Goal: Task Accomplishment & Management: Use online tool/utility

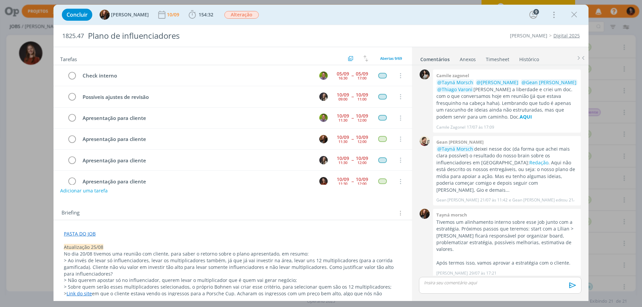
scroll to position [271, 0]
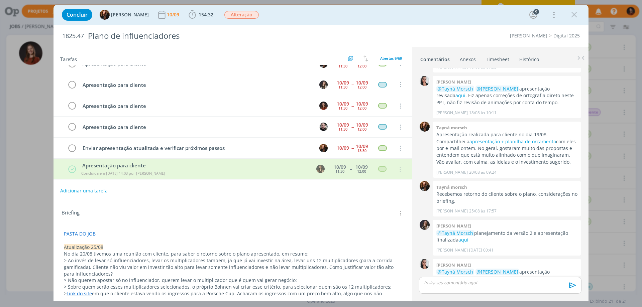
click at [162, 210] on div "Briefing Briefings Predefinidos Versões do Briefing Ver Briefing do Projeto" at bounding box center [234, 213] width 344 height 9
click at [501, 59] on link "Timesheet" at bounding box center [498, 58] width 24 height 10
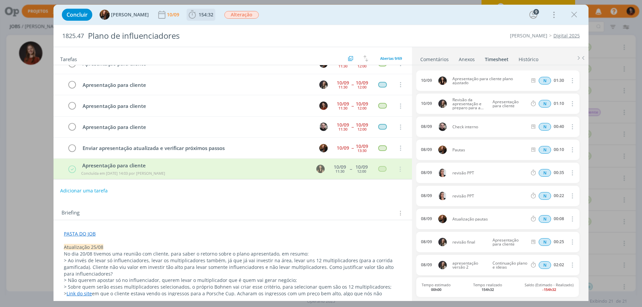
click at [199, 15] on span "154:32" at bounding box center [206, 14] width 15 height 6
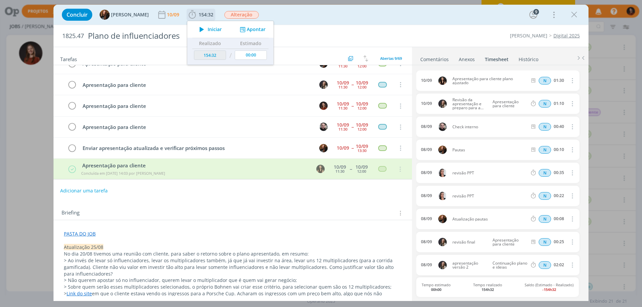
click at [246, 29] on button "Apontar" at bounding box center [252, 29] width 28 height 7
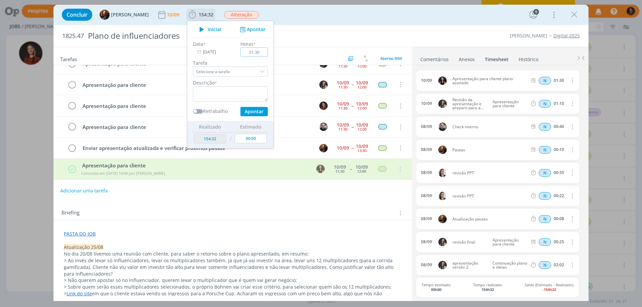
type input "01:30"
click at [243, 99] on textarea "dialog" at bounding box center [230, 93] width 75 height 15
type textarea "Apresentação plano ajustado"
click at [247, 114] on button "Apontar" at bounding box center [253, 111] width 27 height 9
type input "156:02"
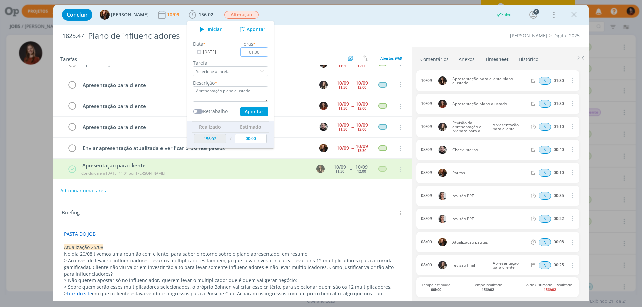
type input "00:00"
click at [240, 199] on div "Tarefas Usar Job de template Criar template a partir deste job Visualizar Templ…" at bounding box center [233, 171] width 358 height 249
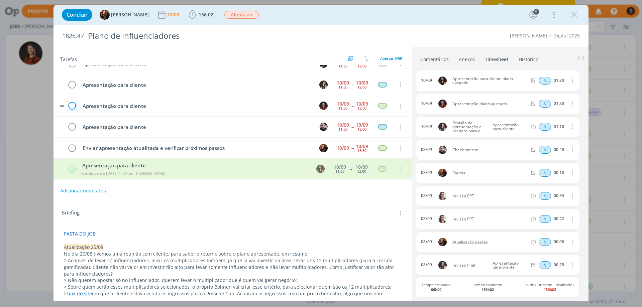
click at [71, 106] on icon "dialog" at bounding box center [71, 106] width 9 height 10
click at [577, 14] on icon "dialog" at bounding box center [574, 15] width 10 height 10
